Goal: Information Seeking & Learning: Compare options

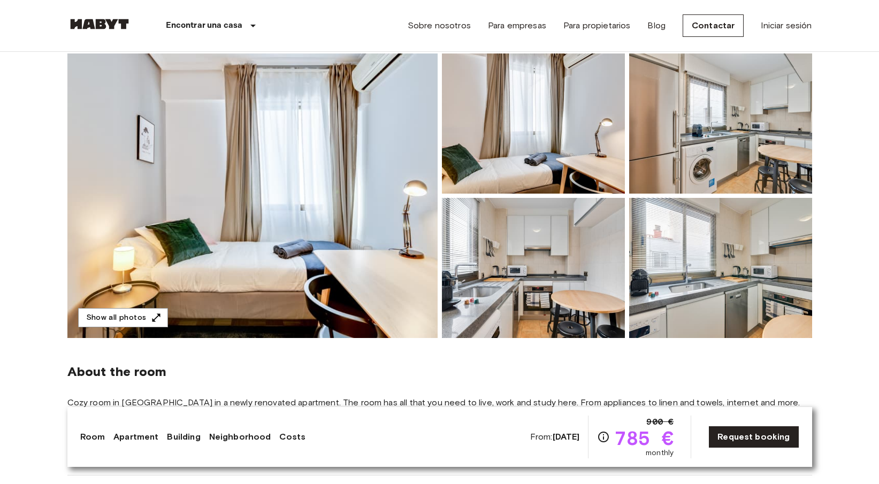
scroll to position [86, 0]
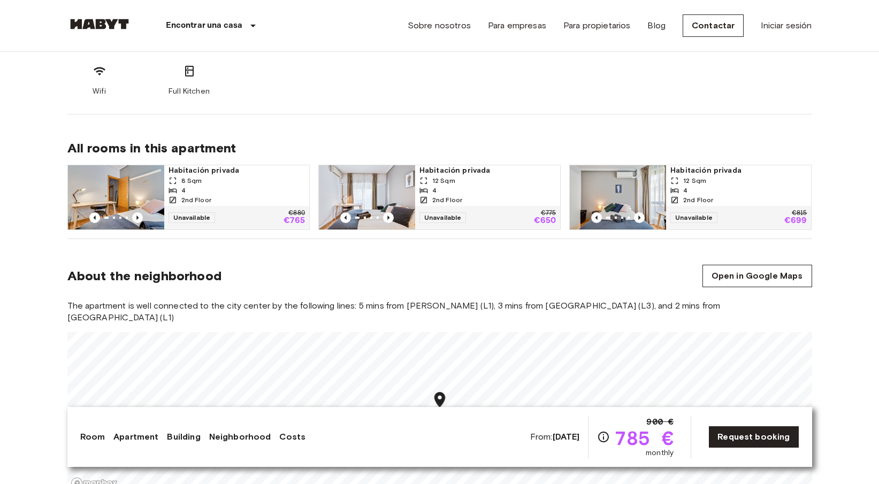
scroll to position [638, 0]
